Goal: Find specific page/section

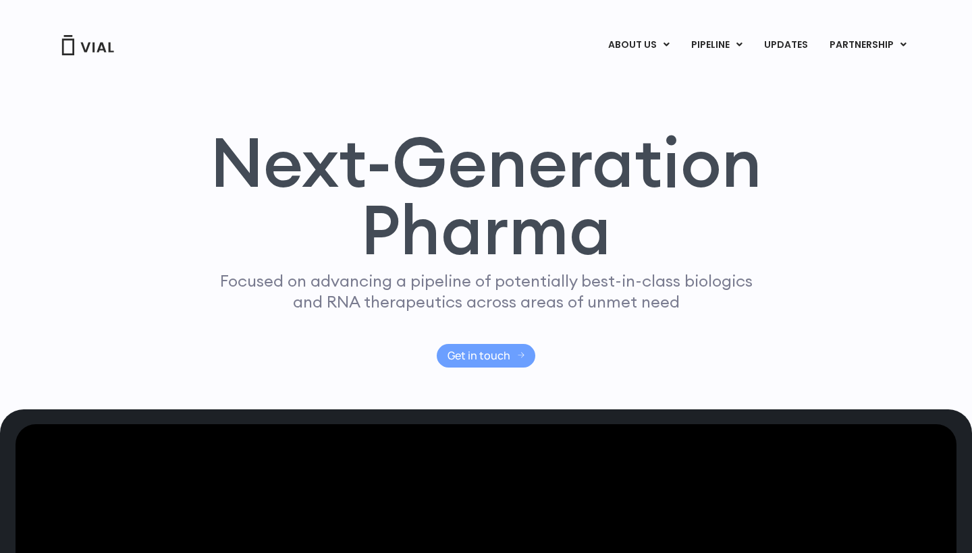
click at [495, 351] on span "Get in touch" at bounding box center [478, 356] width 63 height 10
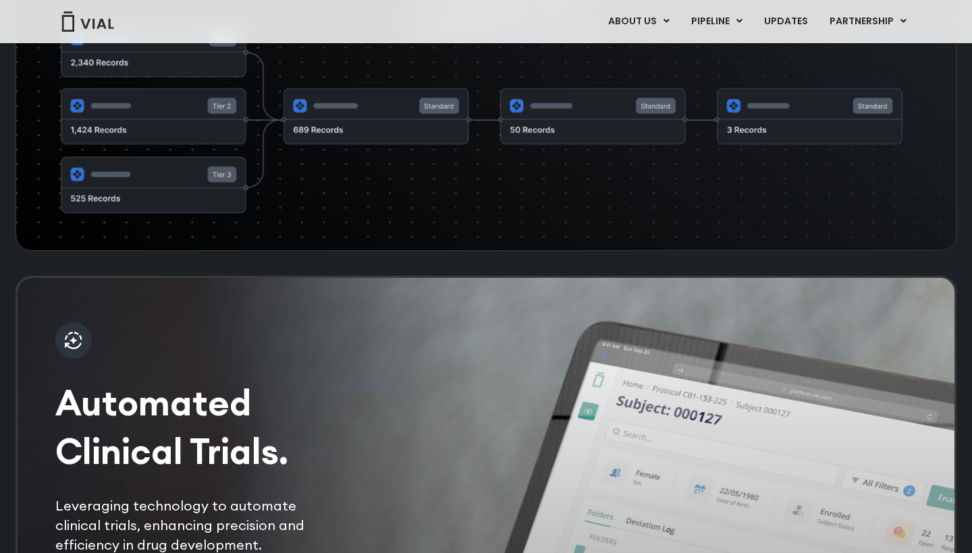
scroll to position [2504, 0]
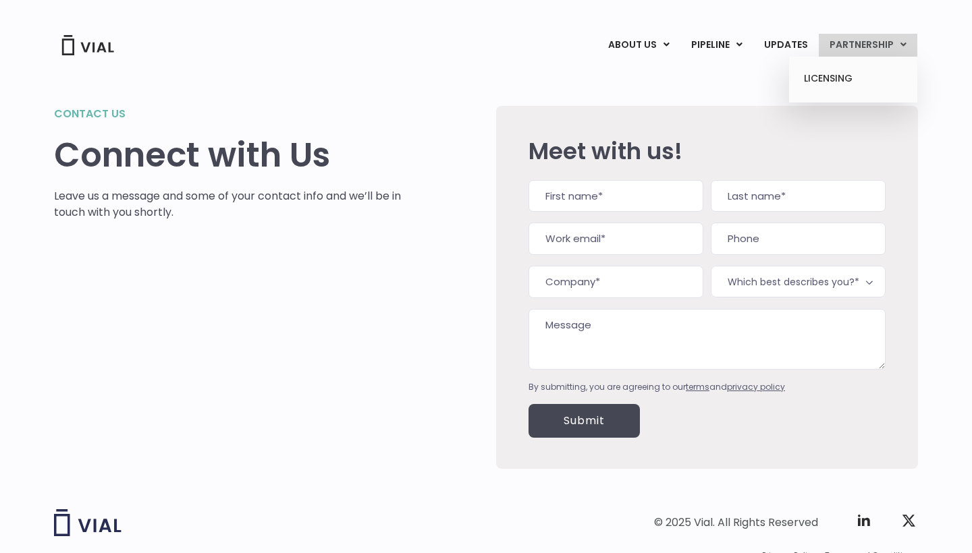
click at [856, 46] on link "PARTNERSHIP" at bounding box center [867, 45] width 99 height 23
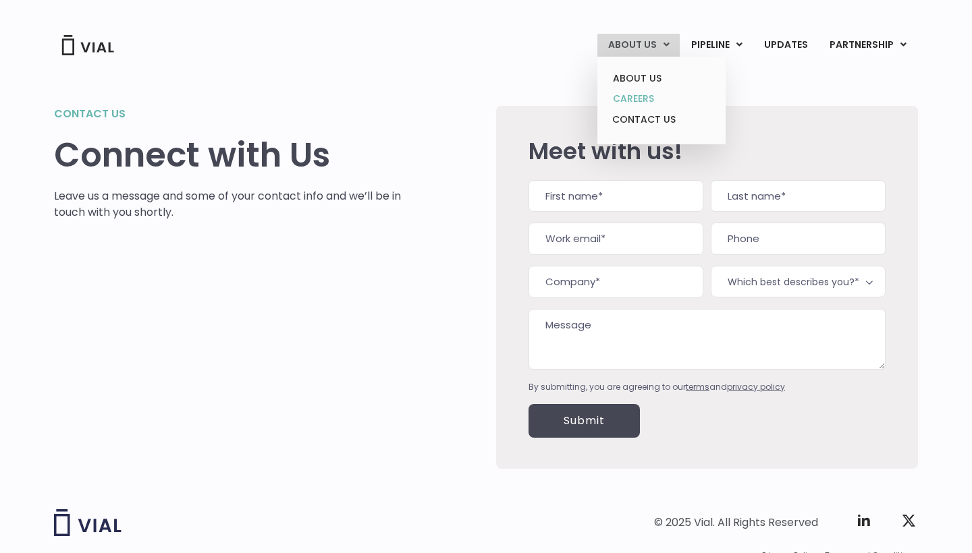
click at [652, 98] on link "CAREERS" at bounding box center [661, 98] width 118 height 21
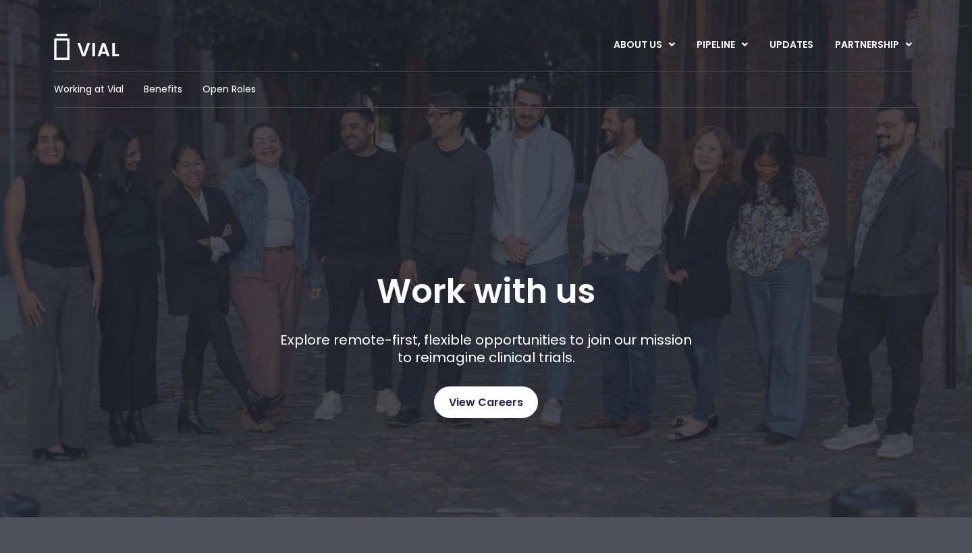
click at [470, 410] on span "View Careers" at bounding box center [486, 403] width 74 height 18
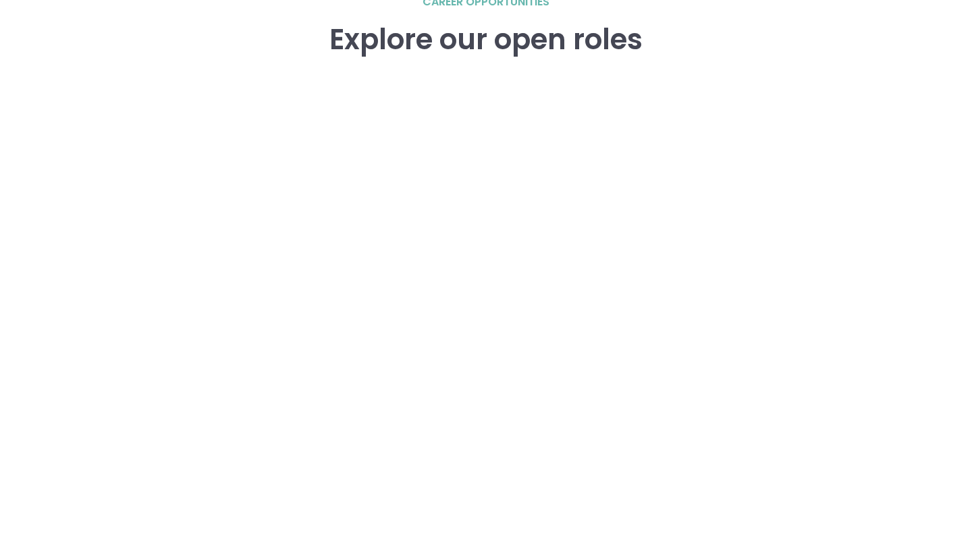
scroll to position [1940, 0]
